Goal: Task Accomplishment & Management: Understand process/instructions

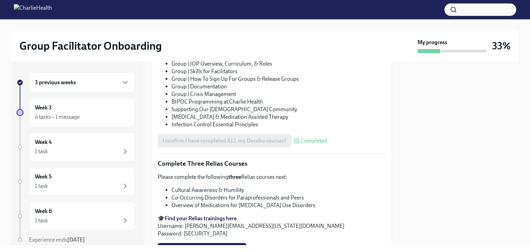
scroll to position [490, 0]
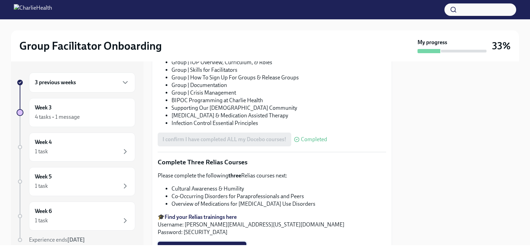
click at [226, 245] on span "I completed these Relias courses!" at bounding box center [201, 248] width 79 height 7
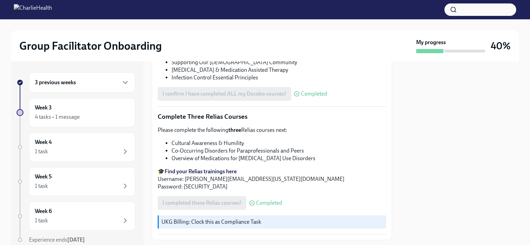
scroll to position [565, 0]
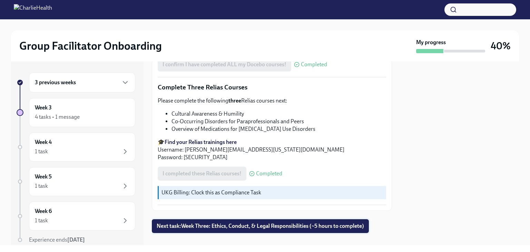
click at [315, 222] on span "Next task : Week Three: Ethics, Conduct, & Legal Responsibilities (~5 hours to …" at bounding box center [260, 225] width 207 height 7
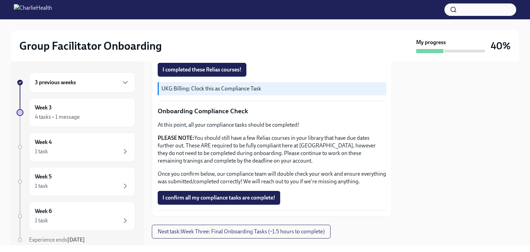
scroll to position [407, 0]
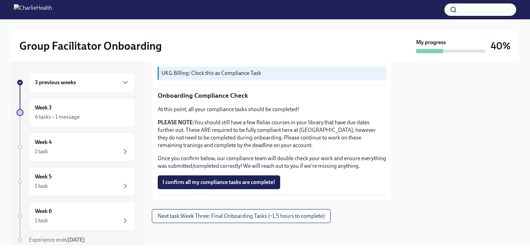
click at [287, 218] on span "Next task : Week Three: Final Onboarding Tasks (~1.5 hours to complete)" at bounding box center [241, 215] width 167 height 7
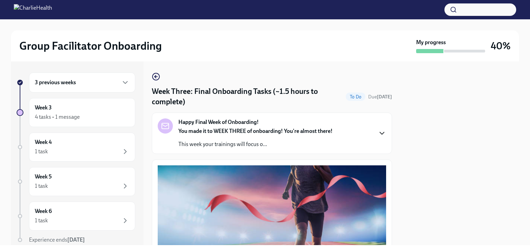
click at [378, 135] on icon "button" at bounding box center [382, 133] width 8 height 8
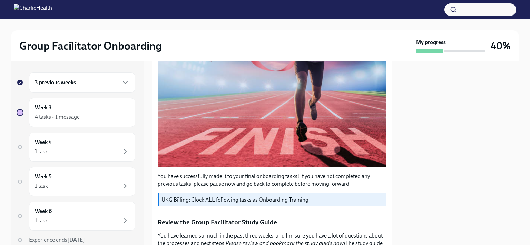
scroll to position [323, 0]
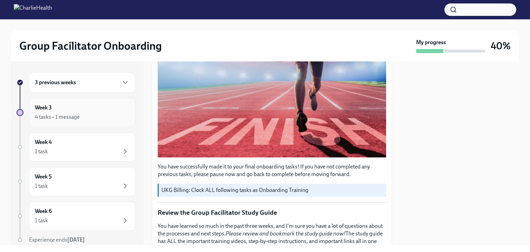
click at [66, 108] on div "Week 3 4 tasks • 1 message" at bounding box center [82, 112] width 94 height 17
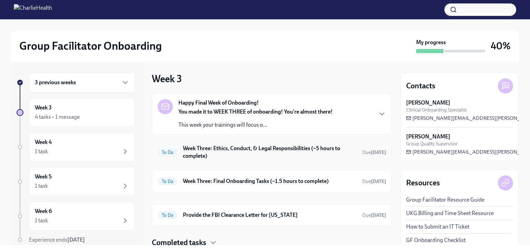
click at [212, 153] on h6 "Week Three: Ethics, Conduct, & Legal Responsibilities (~5 hours to complete)" at bounding box center [270, 152] width 174 height 15
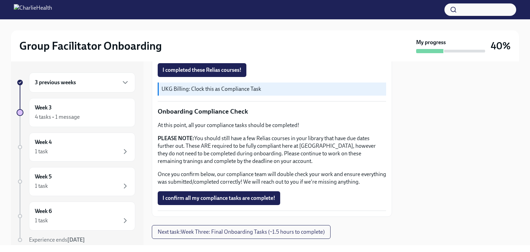
scroll to position [407, 0]
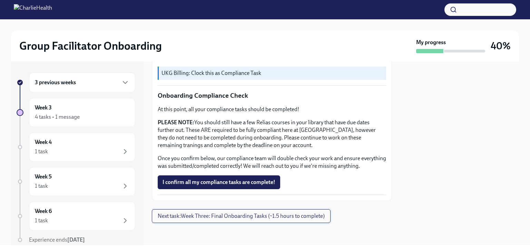
click at [235, 218] on span "Next task : Week Three: Final Onboarding Tasks (~1.5 hours to complete)" at bounding box center [241, 215] width 167 height 7
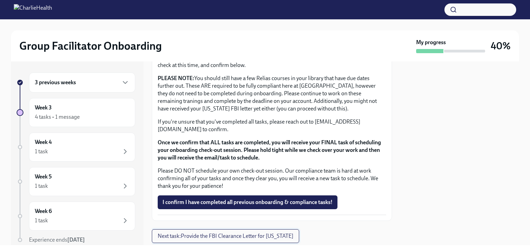
scroll to position [605, 0]
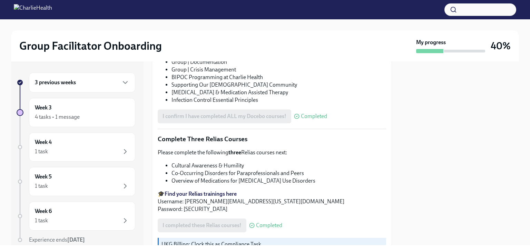
scroll to position [514, 0]
